Goal: Task Accomplishment & Management: Use online tool/utility

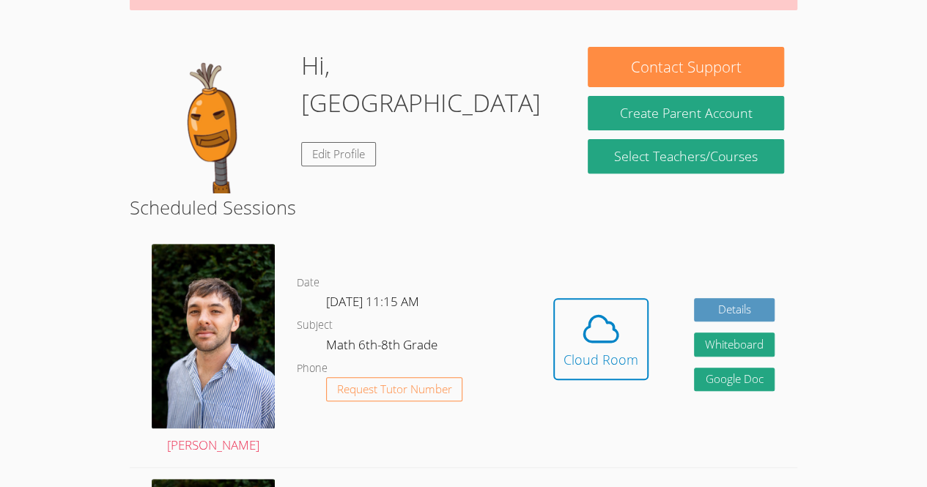
scroll to position [190, 0]
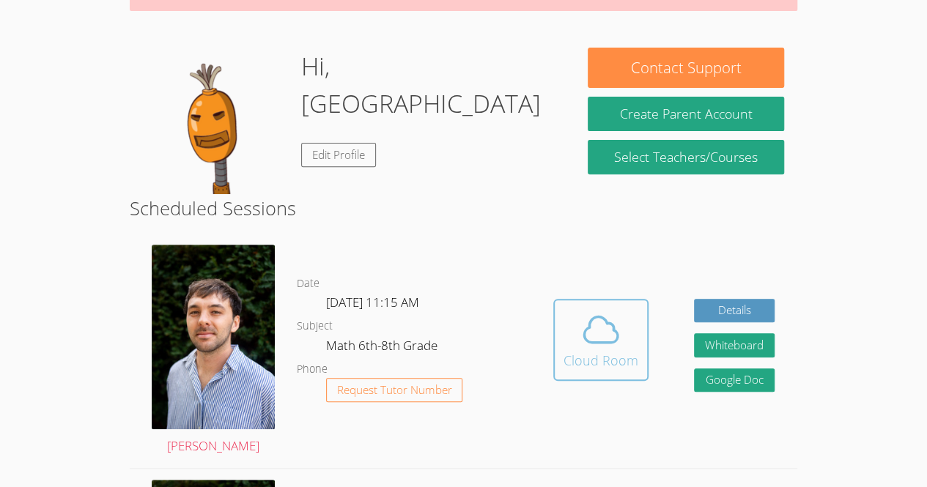
click at [590, 341] on icon at bounding box center [600, 329] width 41 height 41
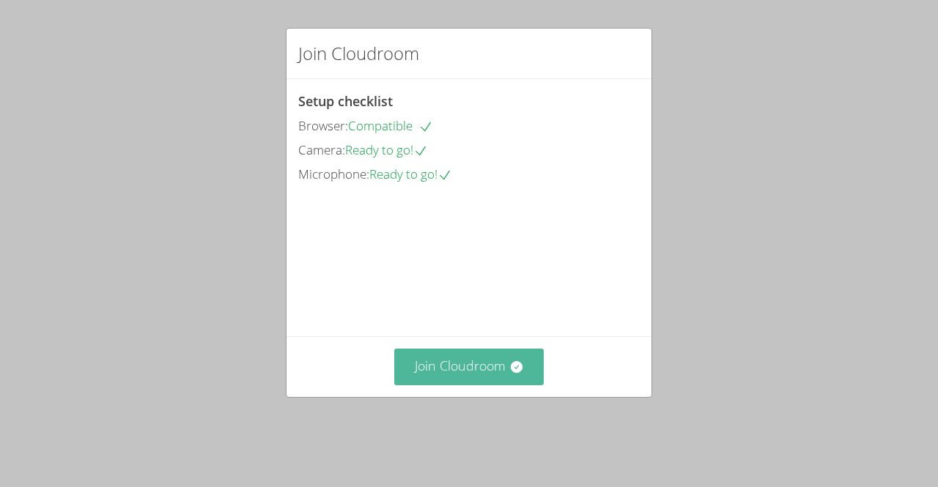
click at [456, 385] on button "Join Cloudroom" at bounding box center [469, 367] width 150 height 36
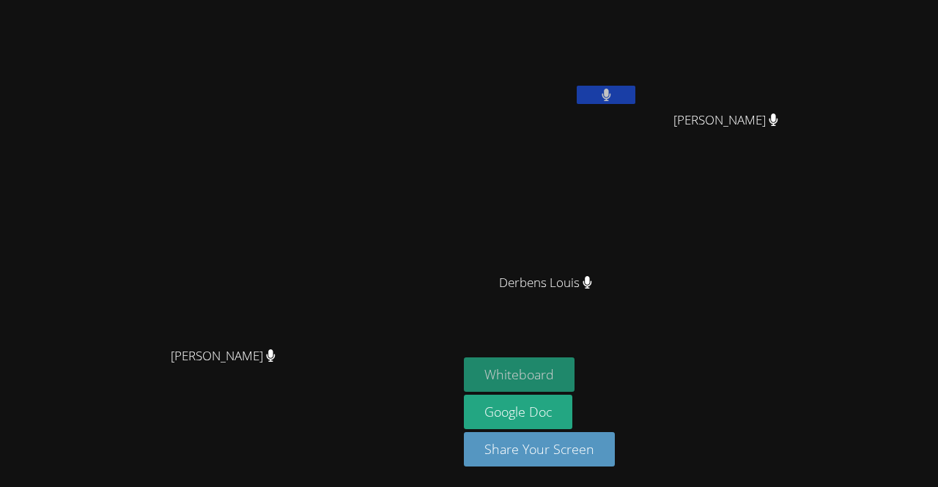
click at [574, 387] on button "Whiteboard" at bounding box center [519, 375] width 111 height 34
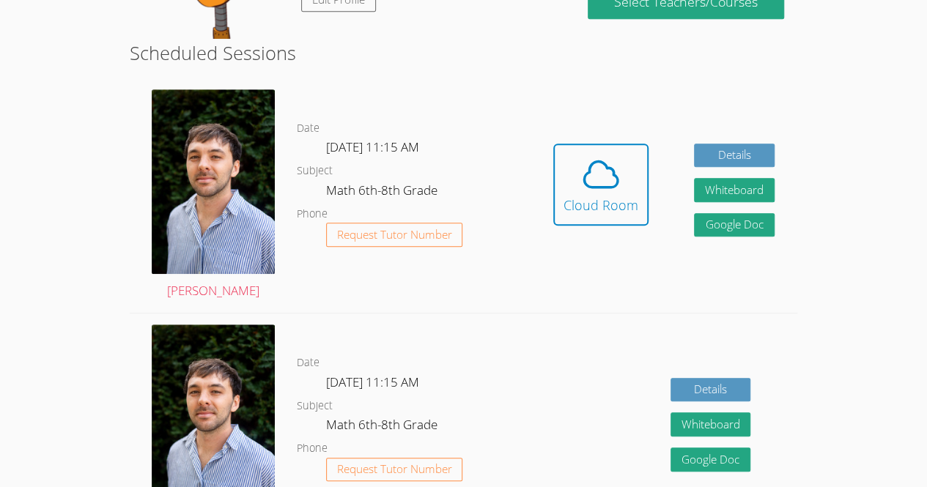
scroll to position [346, 0]
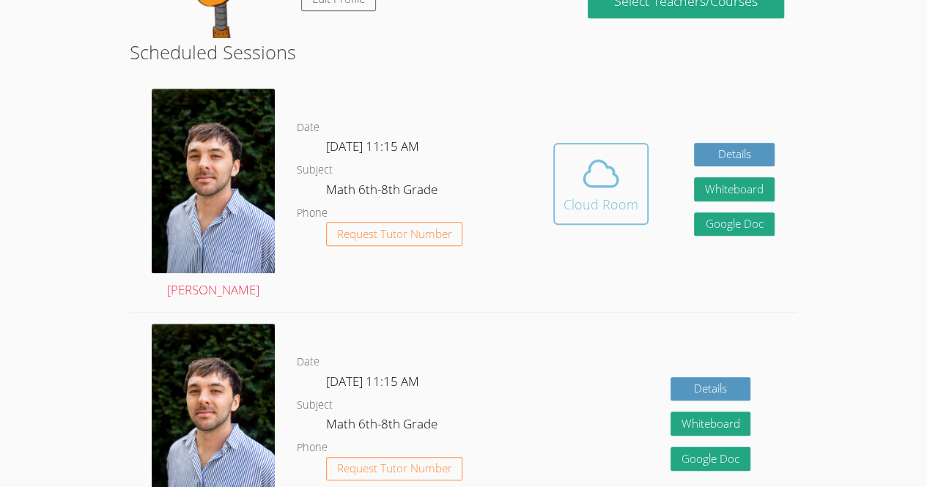
click at [640, 199] on button "Cloud Room" at bounding box center [600, 184] width 95 height 82
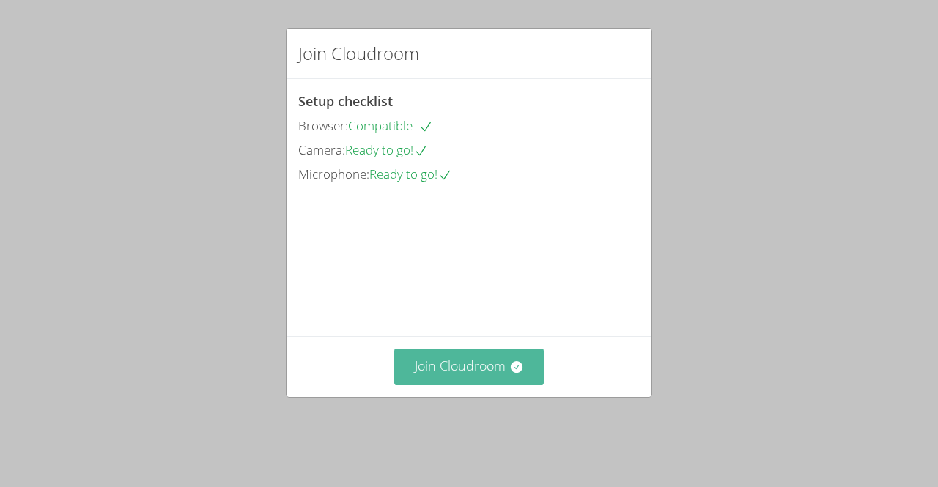
click at [509, 374] on icon at bounding box center [516, 367] width 15 height 15
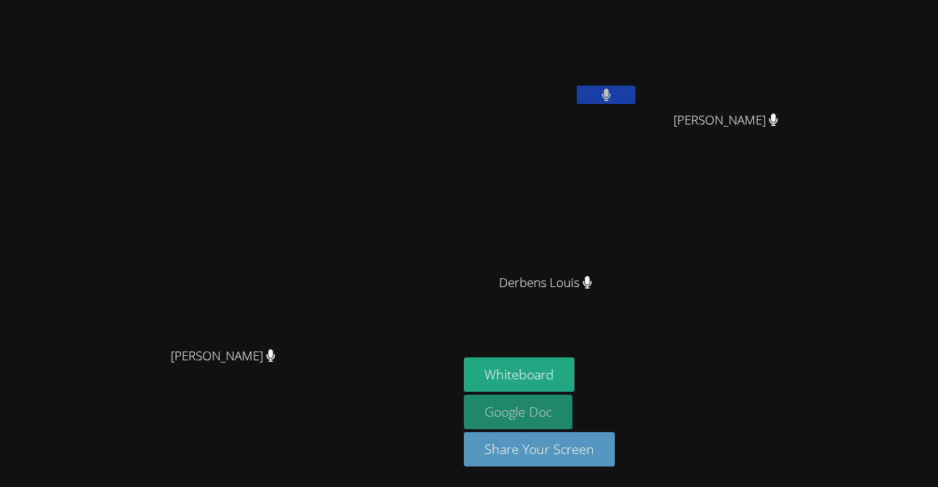
click at [572, 401] on link "Google Doc" at bounding box center [518, 412] width 108 height 34
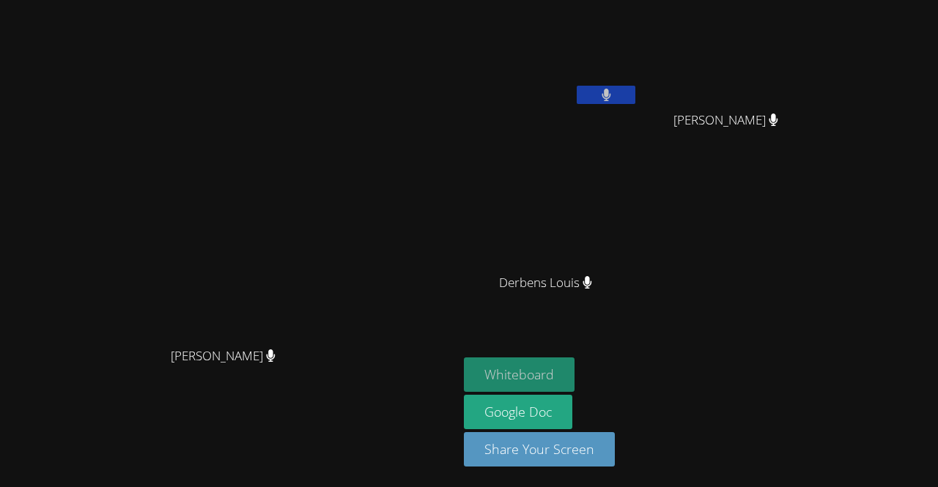
click at [574, 364] on button "Whiteboard" at bounding box center [519, 375] width 111 height 34
click at [339, 146] on video at bounding box center [229, 214] width 220 height 251
click at [638, 130] on div "Luckenda Tinoel" at bounding box center [551, 84] width 174 height 157
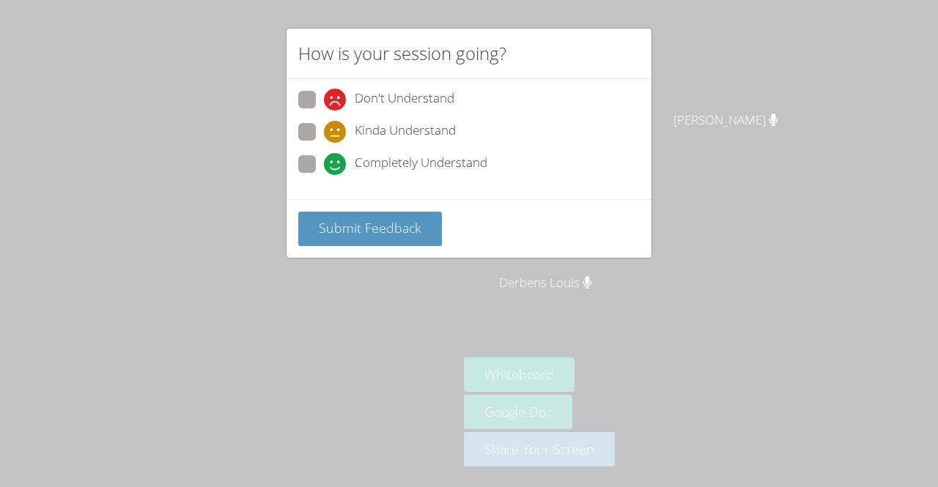
click at [324, 175] on span at bounding box center [324, 175] width 0 height 0
click at [324, 163] on input "Completely Understand" at bounding box center [330, 161] width 12 height 12
radio input "true"
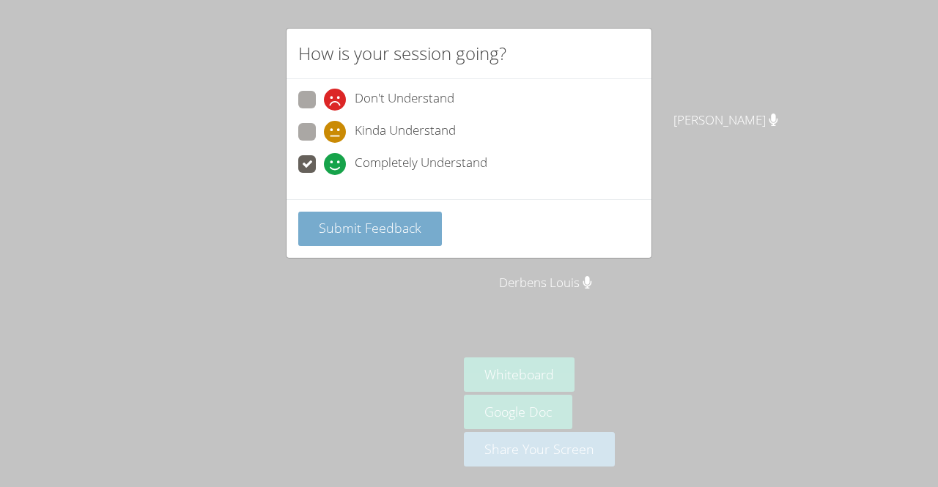
click at [377, 221] on span "Submit Feedback" at bounding box center [370, 228] width 103 height 18
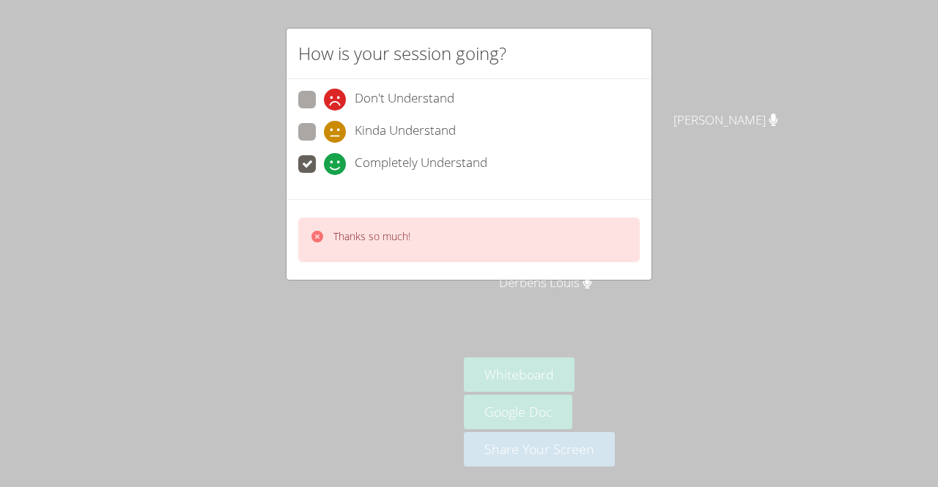
click at [295, 248] on div "Thanks so much!" at bounding box center [468, 239] width 365 height 81
click at [249, 223] on div "How is your session going? Don't Understand Kinda Understand Completely Underst…" at bounding box center [469, 243] width 938 height 487
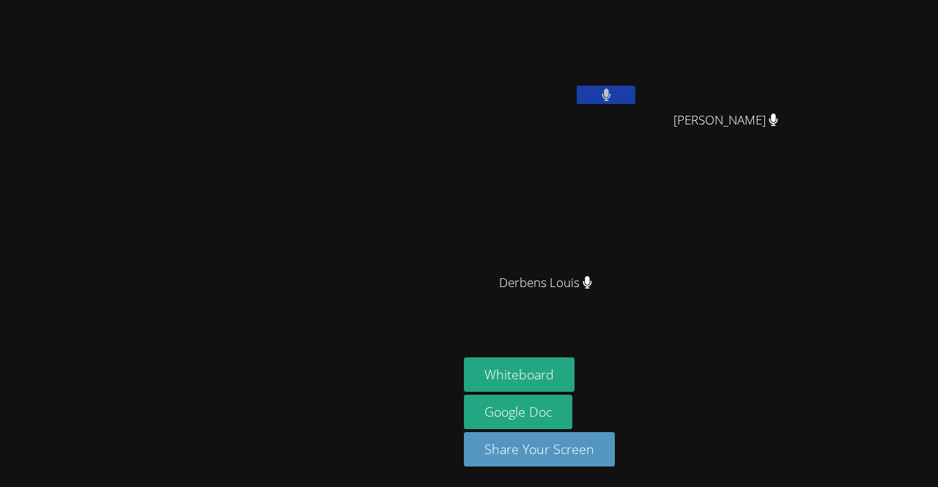
click at [286, 223] on video at bounding box center [229, 214] width 220 height 251
click at [278, 240] on video at bounding box center [229, 214] width 220 height 251
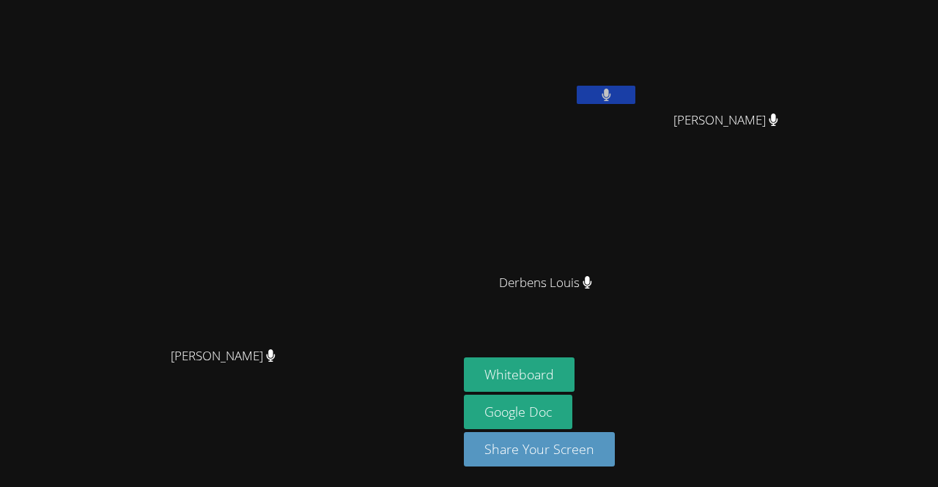
click at [278, 240] on video at bounding box center [229, 214] width 220 height 251
click at [635, 90] on button at bounding box center [606, 95] width 59 height 18
